Goal: Navigation & Orientation: Find specific page/section

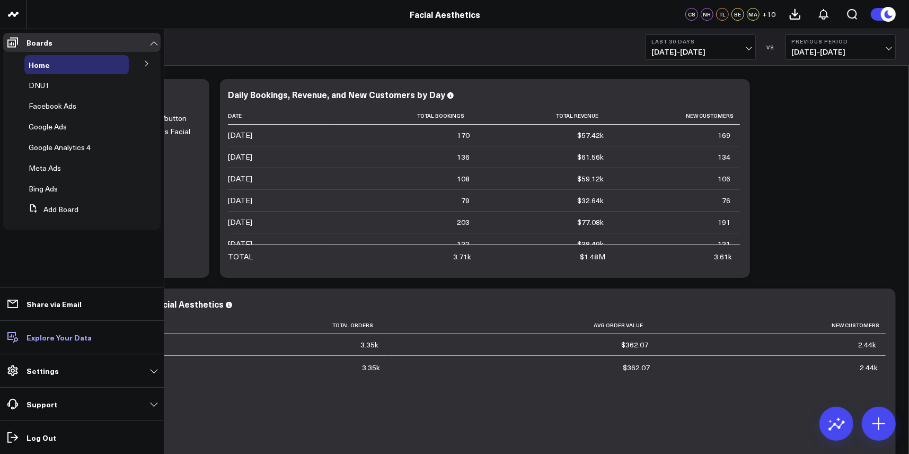
click at [53, 335] on p "Explore Your Data" at bounding box center [58, 337] width 65 height 8
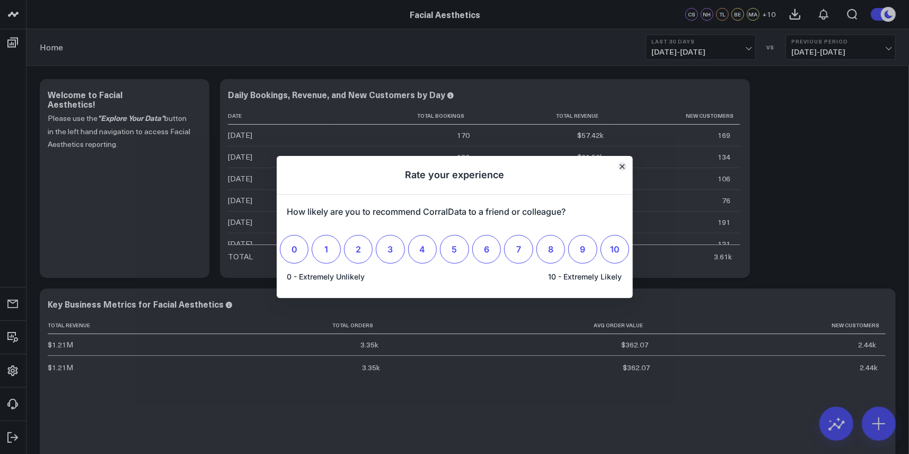
click at [621, 166] on icon "Close" at bounding box center [621, 166] width 5 height 5
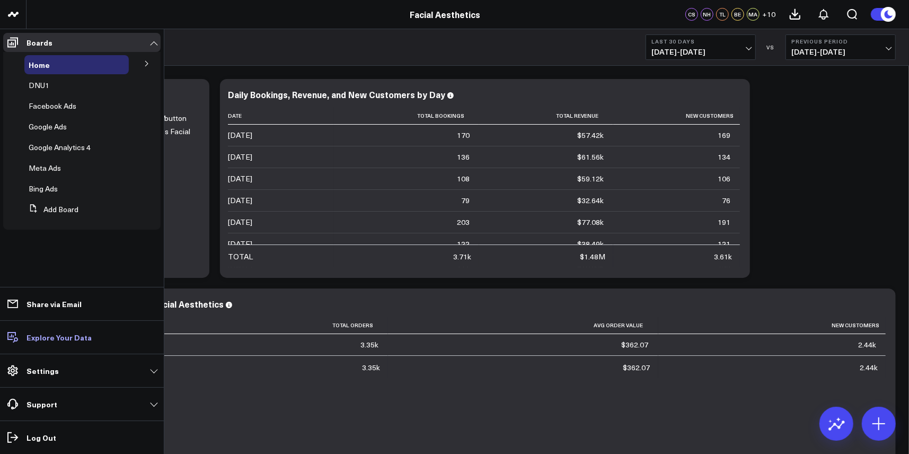
click at [48, 333] on p "Explore Your Data" at bounding box center [58, 337] width 65 height 8
